Goal: Task Accomplishment & Management: Manage account settings

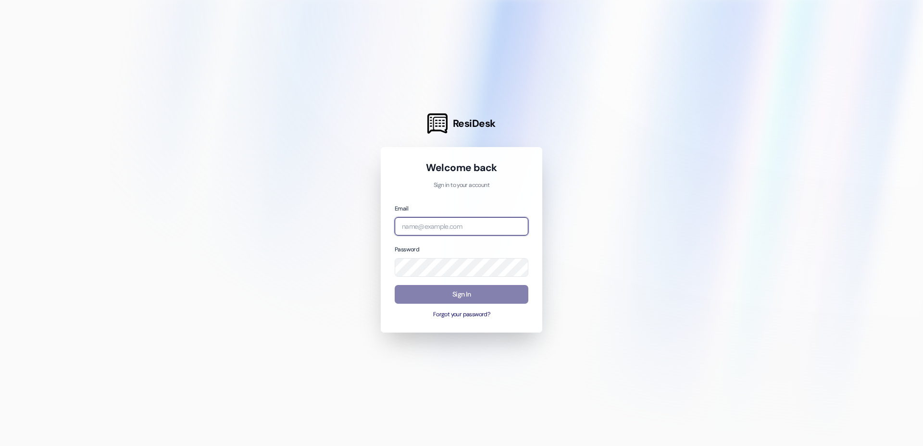
click at [432, 235] on input "email" at bounding box center [462, 226] width 134 height 19
type input "[EMAIL_ADDRESS][DOMAIN_NAME]"
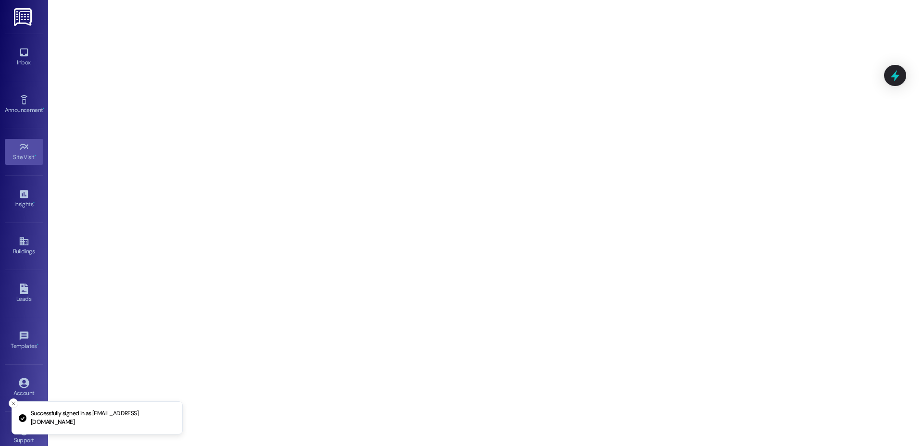
click at [23, 372] on div "Account Go to Account" at bounding box center [24, 387] width 38 height 47
click at [20, 377] on link "Account" at bounding box center [24, 388] width 38 height 26
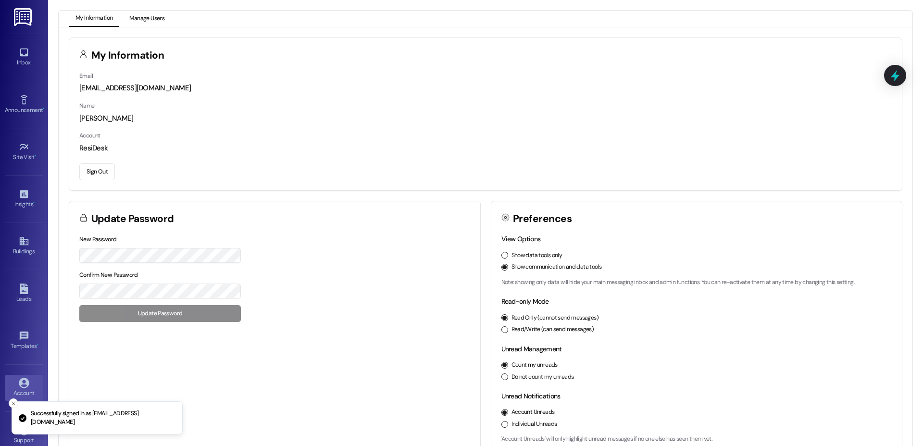
click at [149, 19] on button "Manage Users" at bounding box center [147, 19] width 49 height 16
